Goal: Transaction & Acquisition: Purchase product/service

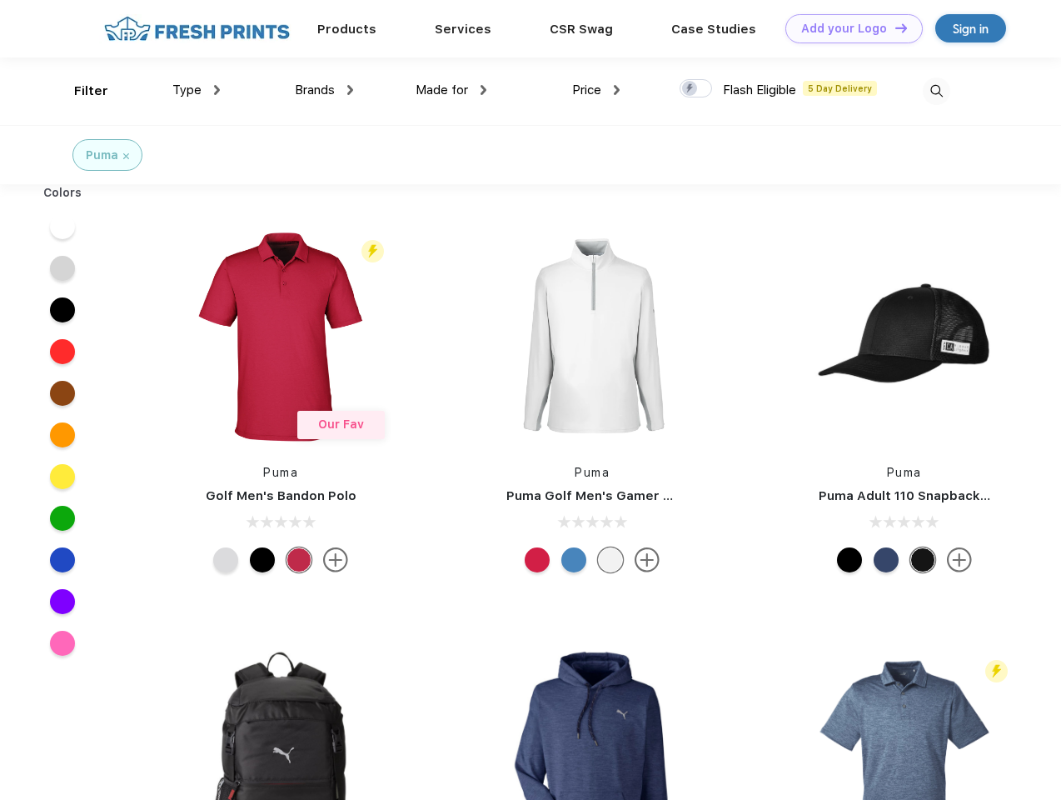
scroll to position [1, 0]
click at [848, 28] on link "Add your Logo Design Tool" at bounding box center [853, 28] width 137 height 29
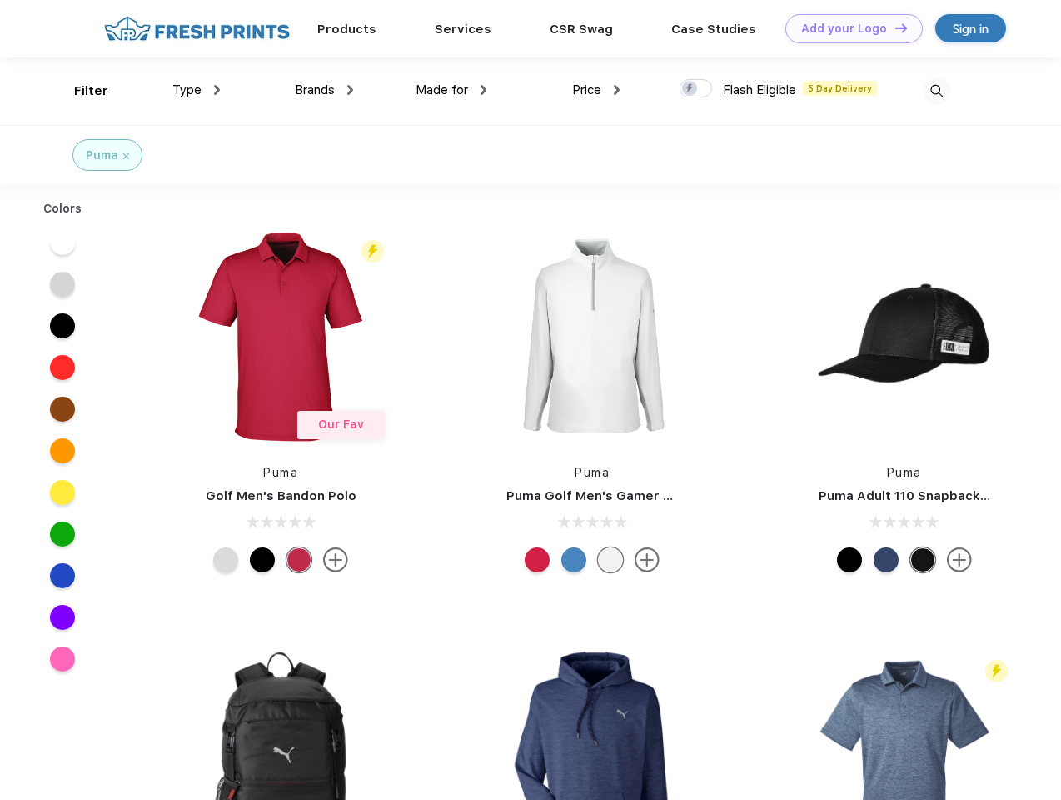
click at [0, 0] on div "Design Tool" at bounding box center [0, 0] width 0 height 0
click at [894, 27] on link "Add your Logo Design Tool" at bounding box center [853, 28] width 137 height 29
click at [80, 91] on div "Filter" at bounding box center [91, 91] width 34 height 19
click at [197, 90] on span "Type" at bounding box center [186, 89] width 29 height 15
click at [324, 90] on span "Brands" at bounding box center [315, 89] width 40 height 15
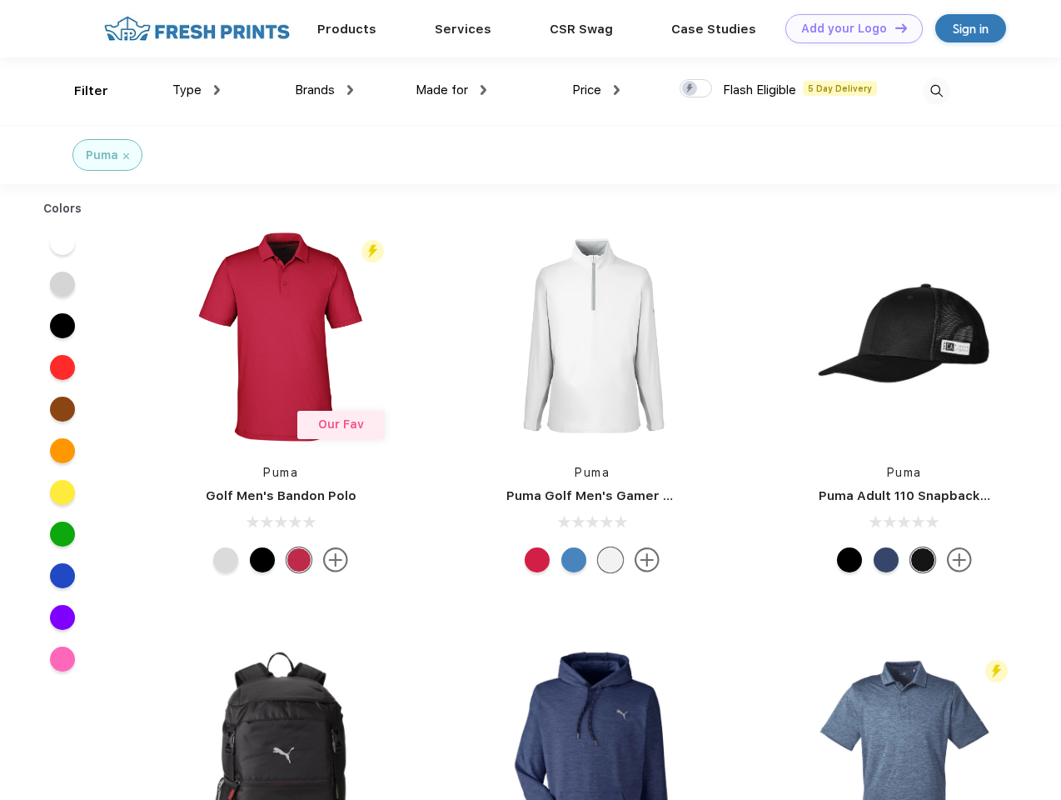
click at [451, 90] on span "Made for" at bounding box center [442, 89] width 52 height 15
click at [596, 90] on span "Price" at bounding box center [586, 89] width 29 height 15
click at [696, 89] on div at bounding box center [696, 88] width 32 height 18
click at [690, 89] on input "checkbox" at bounding box center [685, 83] width 11 height 11
click at [936, 91] on img at bounding box center [936, 90] width 27 height 27
